Goal: Information Seeking & Learning: Learn about a topic

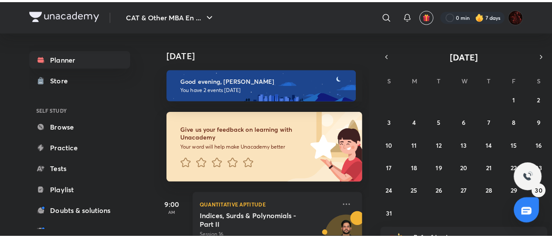
scroll to position [114, 0]
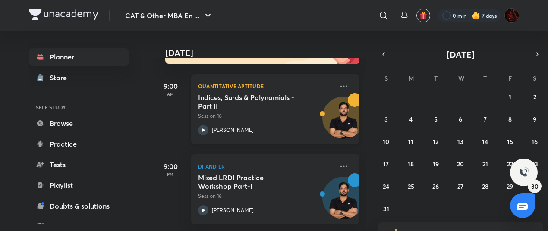
click at [244, 114] on p "Session 16" at bounding box center [265, 116] width 135 height 8
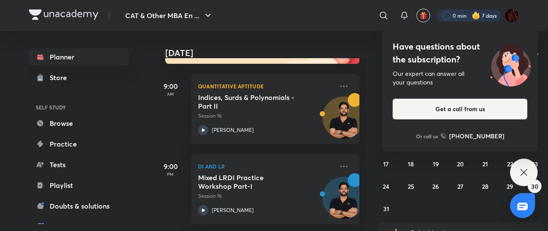
click at [444, 20] on div at bounding box center [469, 15] width 64 height 12
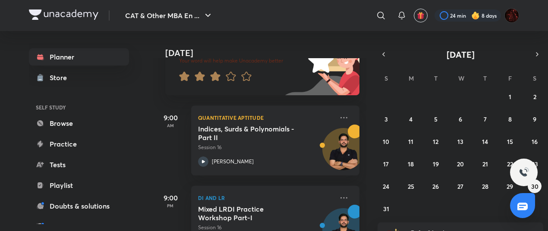
scroll to position [114, 0]
